Goal: Information Seeking & Learning: Check status

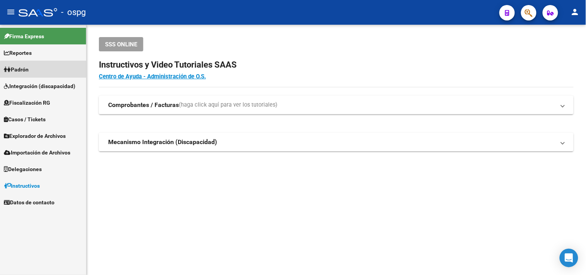
click at [53, 74] on link "Padrón" at bounding box center [43, 69] width 86 height 17
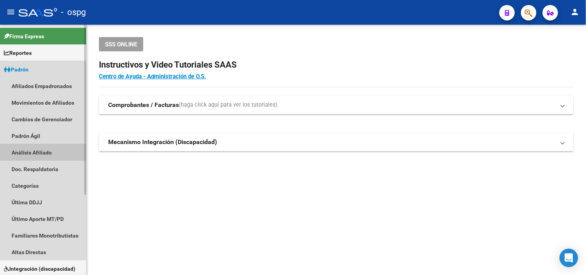
drag, startPoint x: 32, startPoint y: 153, endPoint x: 49, endPoint y: 145, distance: 18.3
click at [33, 153] on link "Análisis Afiliado" at bounding box center [43, 152] width 86 height 17
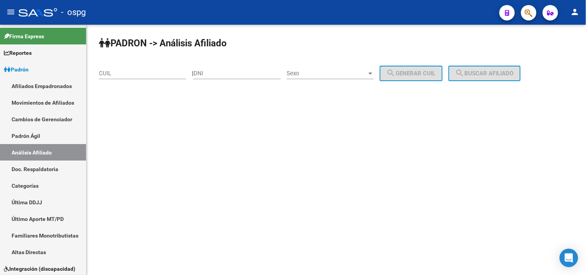
click at [112, 81] on div "CUIL" at bounding box center [142, 75] width 87 height 24
click at [111, 77] on div "CUIL" at bounding box center [142, 71] width 87 height 17
click at [115, 75] on input "CUIL" at bounding box center [142, 73] width 87 height 7
paste input "20-25563405-5"
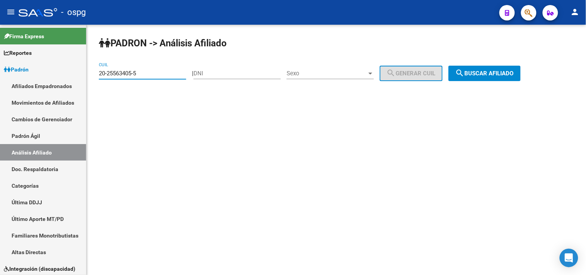
type input "20-25563405-5"
click at [475, 74] on span "search Buscar afiliado" at bounding box center [485, 73] width 58 height 7
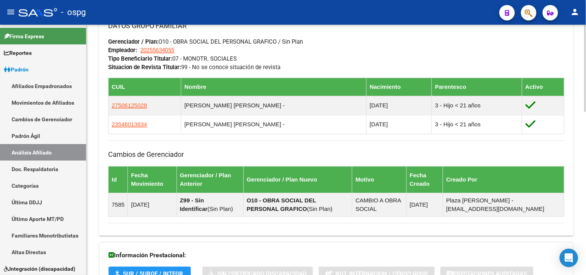
scroll to position [466, 0]
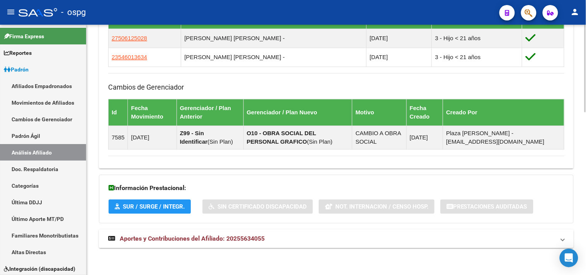
click at [209, 240] on span "Aportes y Contribuciones del Afiliado: 20255634055" at bounding box center [192, 238] width 145 height 7
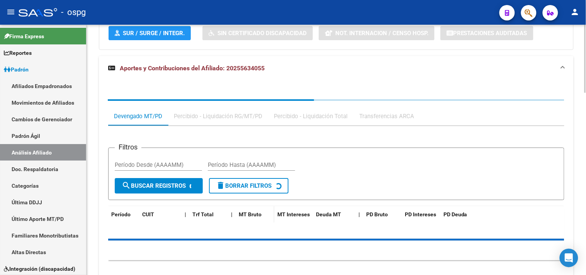
scroll to position [641, 0]
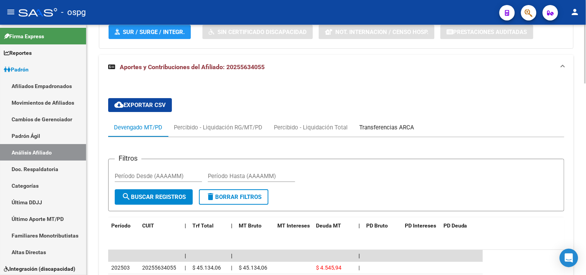
drag, startPoint x: 372, startPoint y: 126, endPoint x: 377, endPoint y: 128, distance: 5.6
click at [373, 126] on div "Transferencias ARCA" at bounding box center [386, 127] width 55 height 9
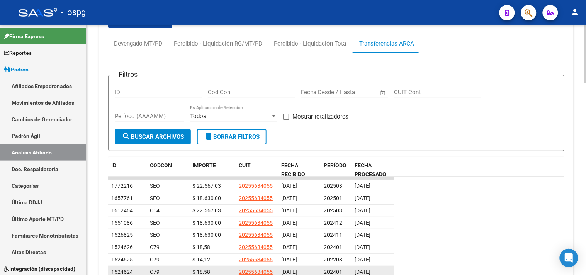
scroll to position [810, 0]
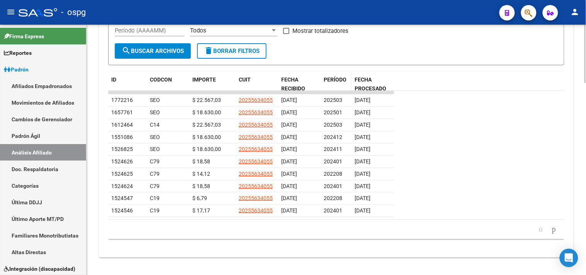
click at [334, 77] on span "PERÍODO" at bounding box center [335, 80] width 23 height 6
click at [334, 82] on span "PERÍODO" at bounding box center [335, 80] width 23 height 6
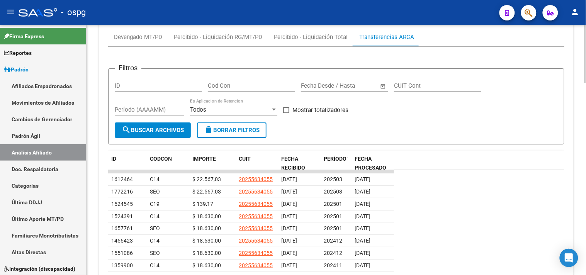
scroll to position [692, 0]
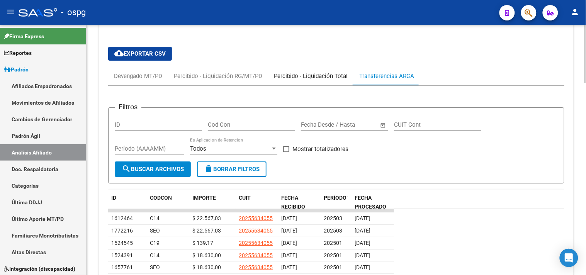
click at [329, 80] on div "Percibido - Liquidación Total" at bounding box center [311, 76] width 74 height 9
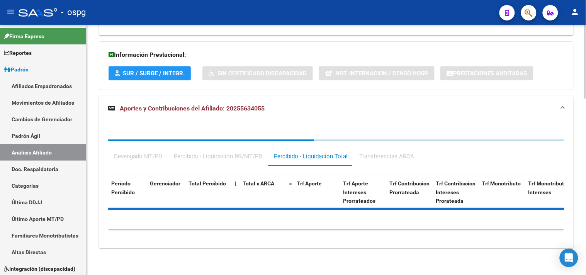
scroll to position [600, 0]
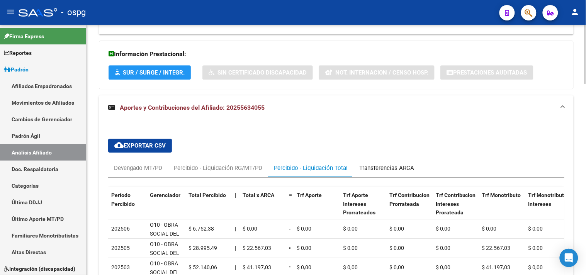
drag, startPoint x: 399, startPoint y: 171, endPoint x: 403, endPoint y: 169, distance: 4.5
click at [400, 171] on div "Transferencias ARCA" at bounding box center [386, 168] width 55 height 9
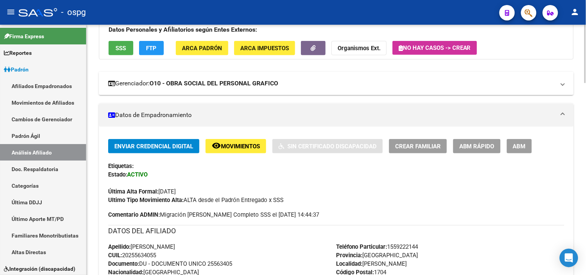
scroll to position [0, 0]
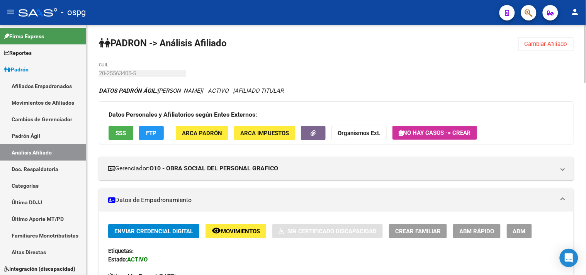
click at [553, 45] on span "Cambiar Afiliado" at bounding box center [546, 44] width 43 height 7
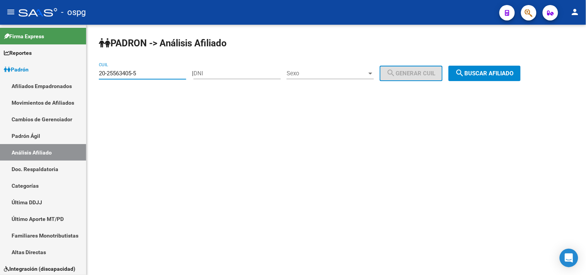
drag, startPoint x: 132, startPoint y: 74, endPoint x: 92, endPoint y: 77, distance: 39.9
click at [80, 75] on mat-sidenav-container "Firma Express Reportes Ingresos Devengados Análisis Histórico Detalles Transfer…" at bounding box center [293, 150] width 586 height 250
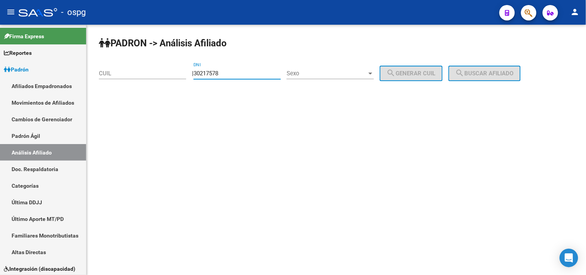
type input "30217578"
click at [325, 75] on span "Sexo" at bounding box center [327, 73] width 80 height 7
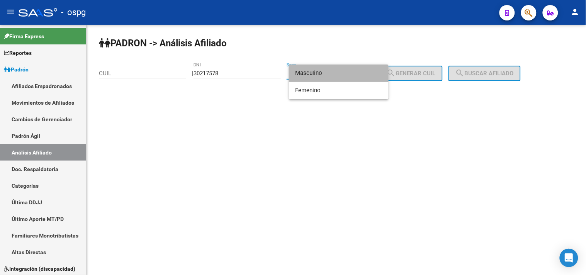
click at [326, 75] on span "Masculino" at bounding box center [338, 73] width 87 height 17
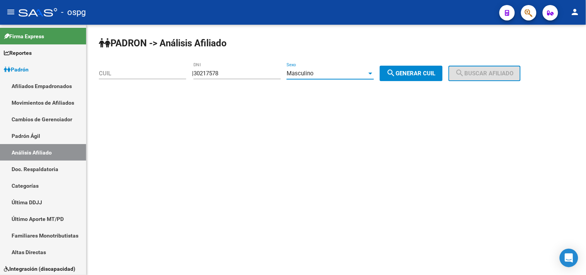
click at [411, 75] on span "search Generar CUIL" at bounding box center [411, 73] width 49 height 7
type input "20-30217578-1"
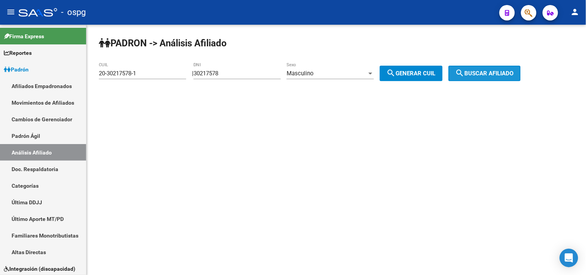
click at [465, 75] on mat-icon "search" at bounding box center [460, 72] width 9 height 9
